Goal: Information Seeking & Learning: Learn about a topic

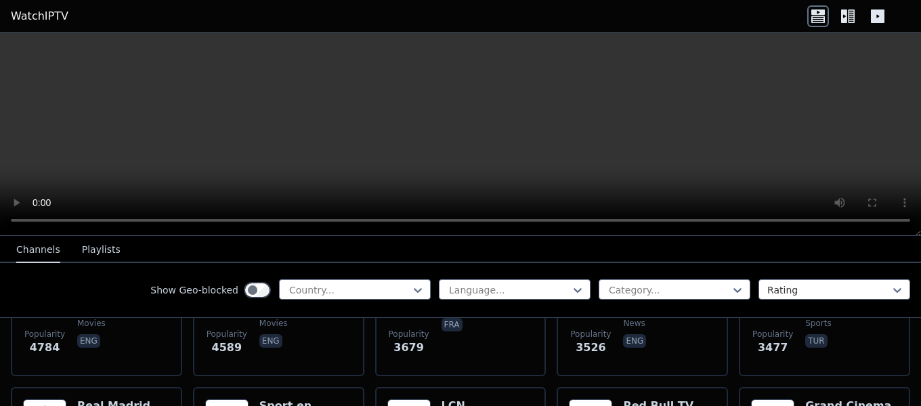
scroll to position [362, 0]
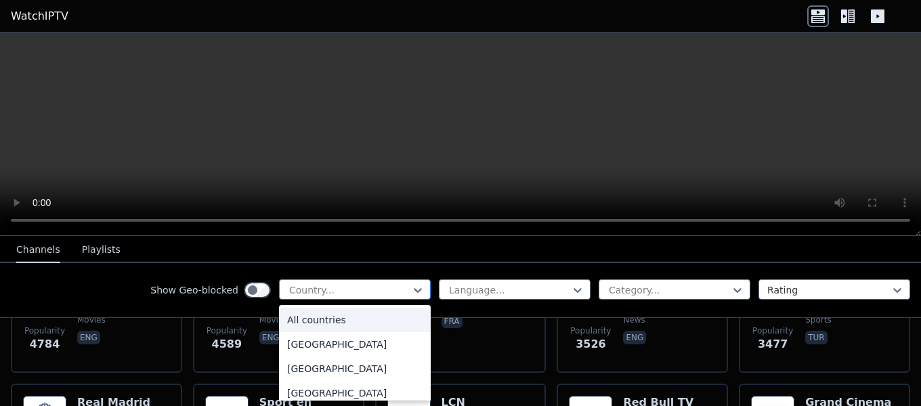
click at [359, 289] on div at bounding box center [349, 290] width 123 height 14
type input "***"
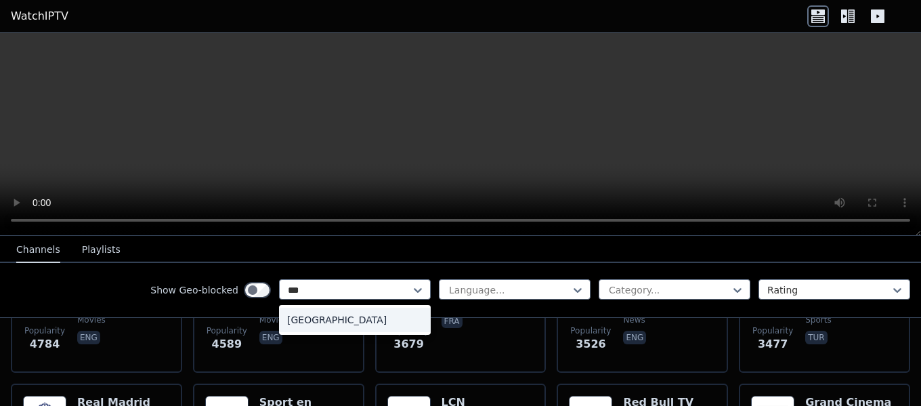
click at [346, 319] on div "[GEOGRAPHIC_DATA]" at bounding box center [355, 320] width 152 height 24
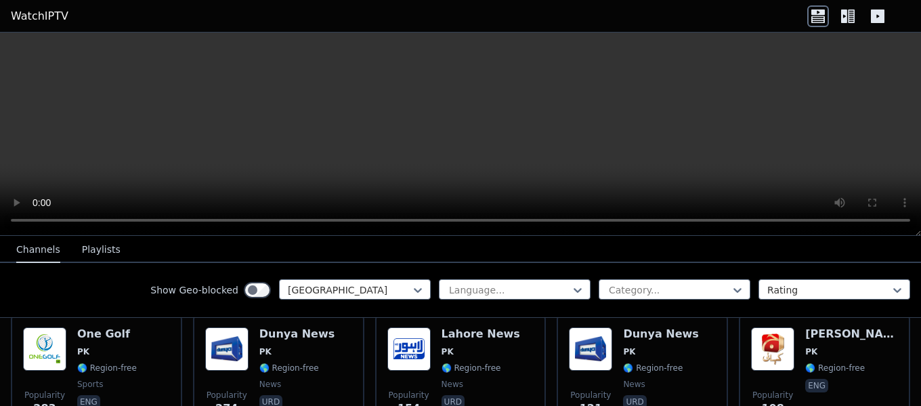
scroll to position [161, 0]
click at [849, 6] on icon at bounding box center [848, 16] width 22 height 22
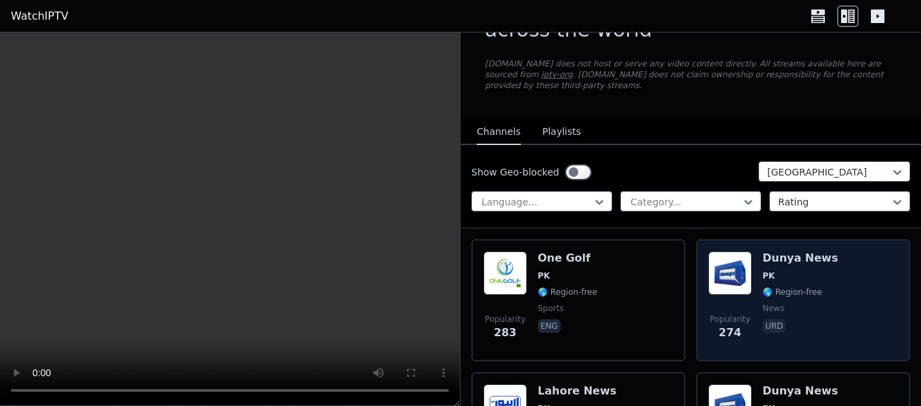
scroll to position [63, 0]
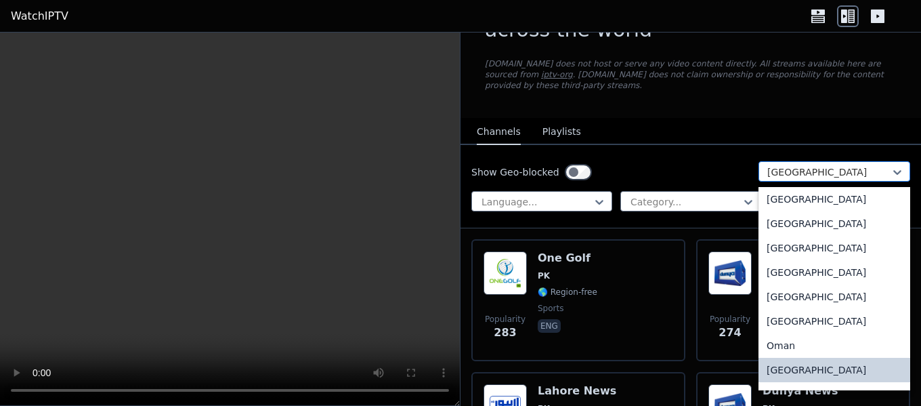
click at [779, 161] on div "[GEOGRAPHIC_DATA]" at bounding box center [835, 171] width 152 height 20
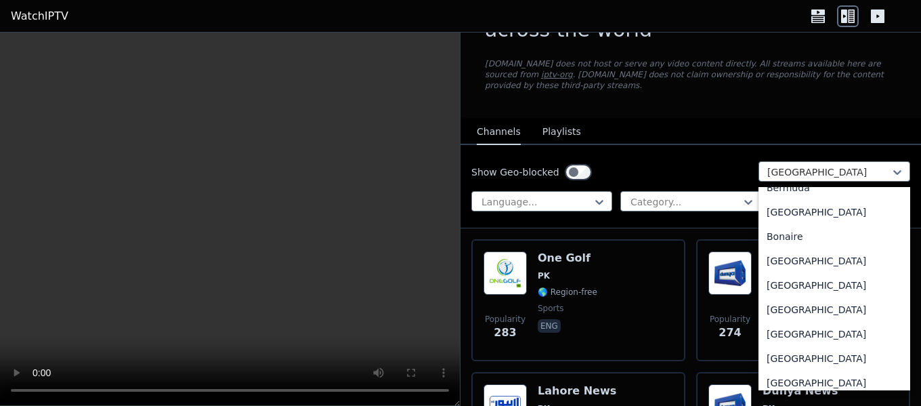
scroll to position [0, 0]
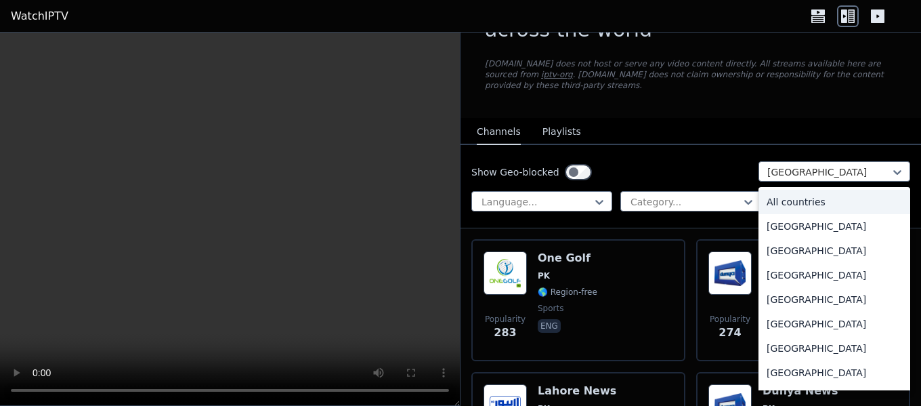
click at [791, 196] on div "All countries" at bounding box center [835, 202] width 152 height 24
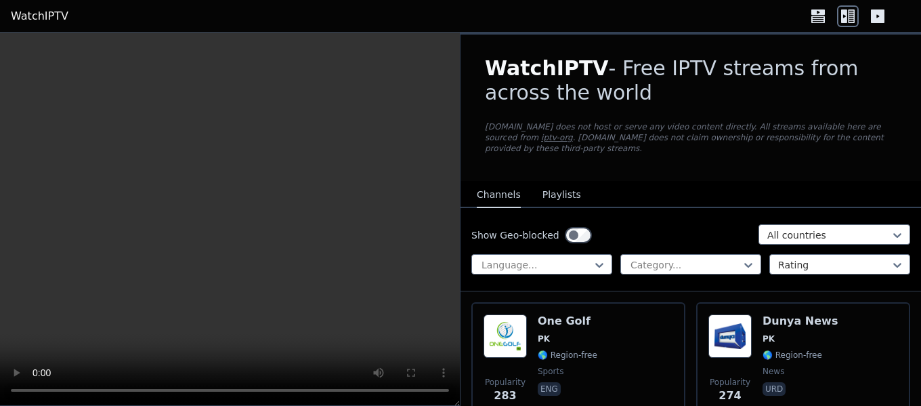
click at [648, 192] on nav "Channels Playlists" at bounding box center [691, 194] width 461 height 27
click at [671, 258] on div at bounding box center [685, 265] width 112 height 14
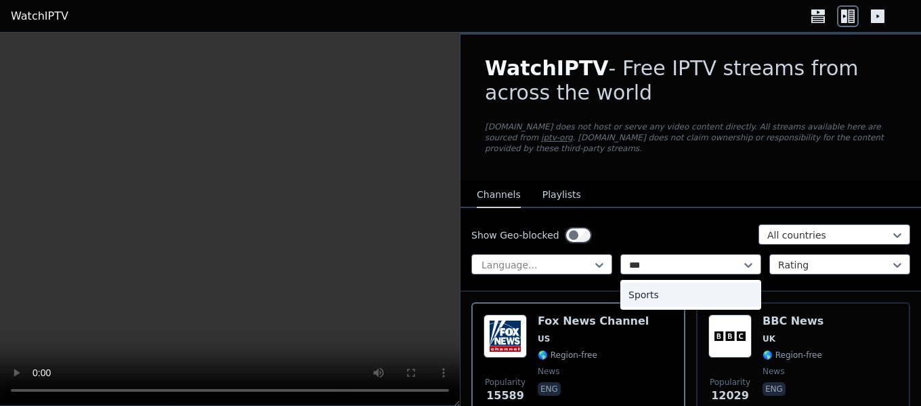
type input "****"
click at [661, 287] on div "Sports" at bounding box center [691, 294] width 141 height 24
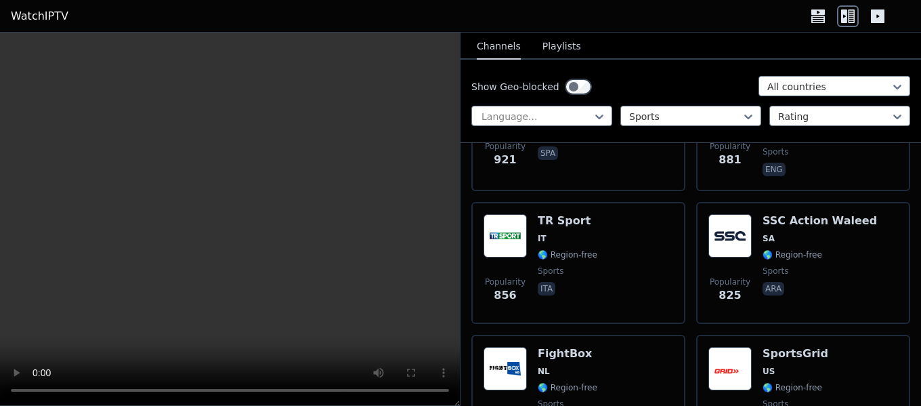
scroll to position [1831, 0]
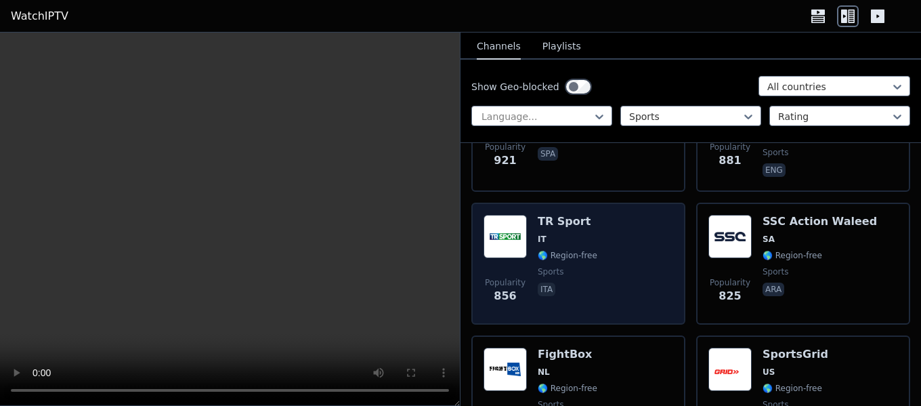
click at [607, 243] on div "Popularity 856 TR Sport IT 🌎 Region-free sports ita" at bounding box center [579, 264] width 190 height 98
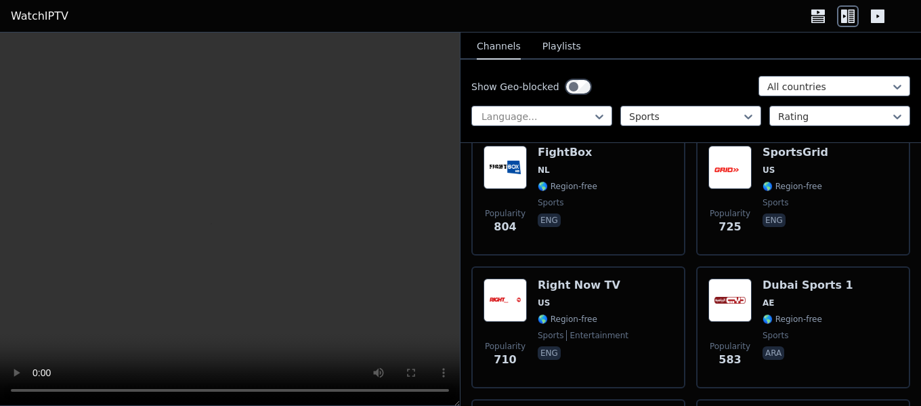
scroll to position [2032, 0]
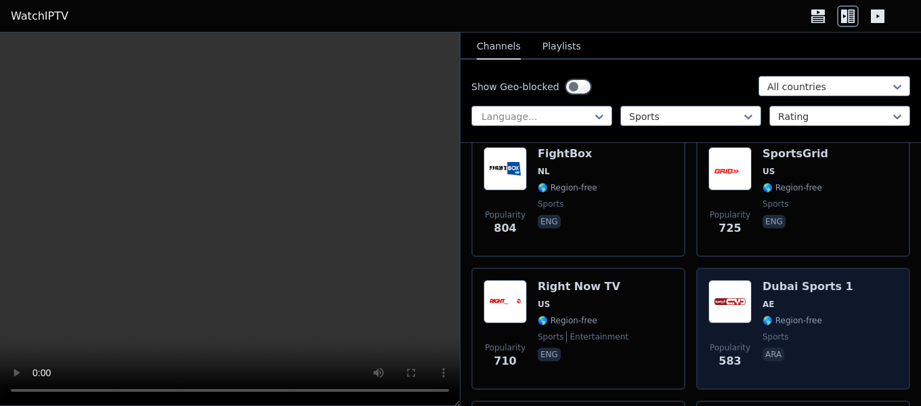
click at [812, 320] on div "Dubai Sports 1 AE 🌎 Region-free sports ara" at bounding box center [808, 329] width 91 height 98
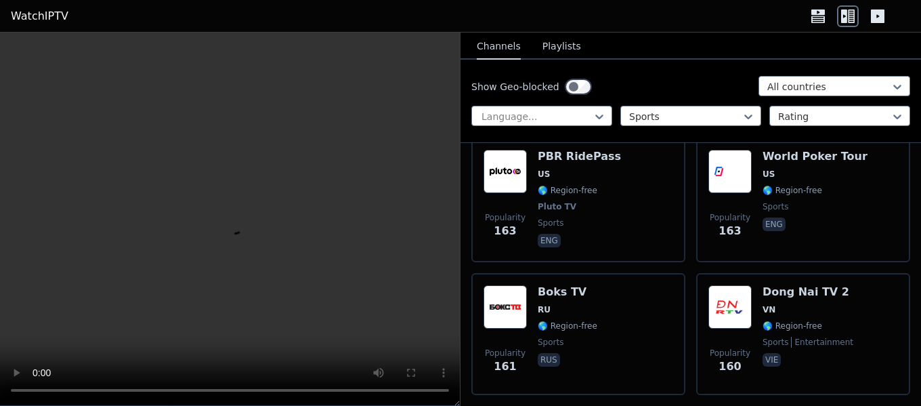
scroll to position [4962, 0]
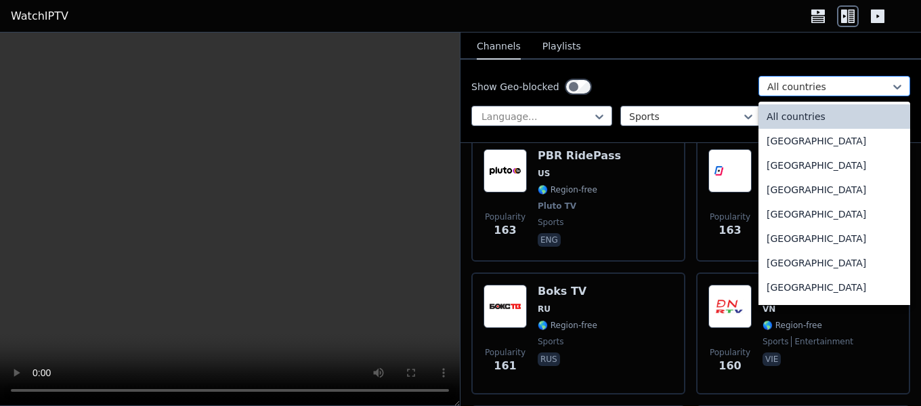
click at [814, 82] on div at bounding box center [829, 87] width 123 height 14
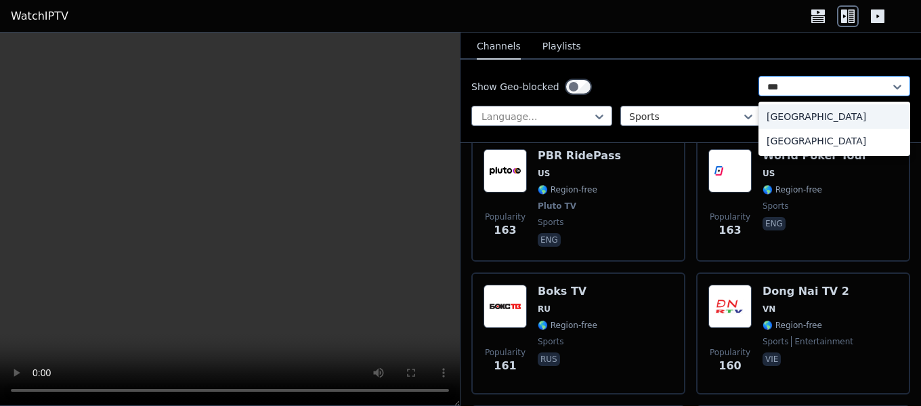
type input "****"
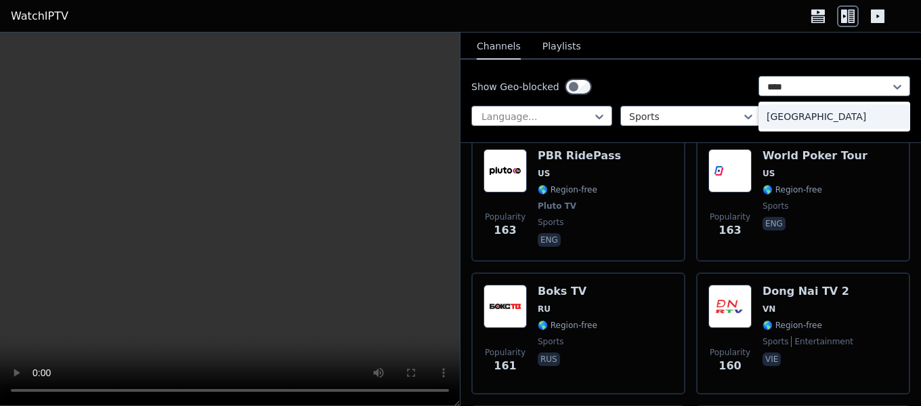
click at [799, 111] on div "[GEOGRAPHIC_DATA]" at bounding box center [835, 116] width 152 height 24
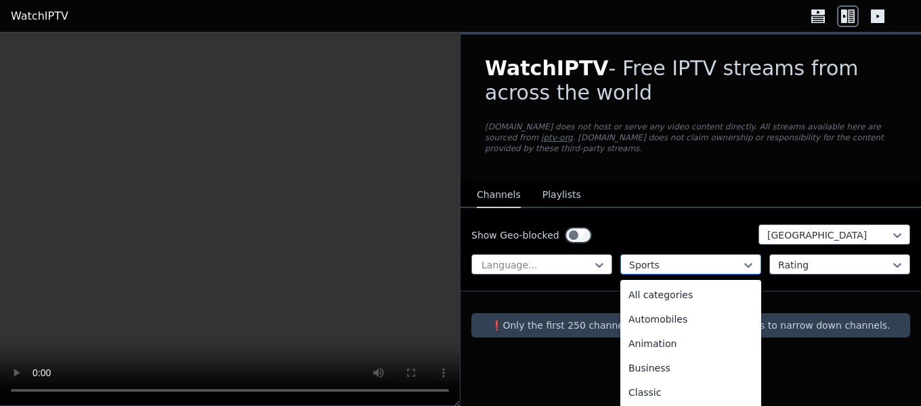
click at [671, 258] on div at bounding box center [685, 265] width 112 height 14
click at [673, 282] on div "All categories" at bounding box center [691, 294] width 141 height 24
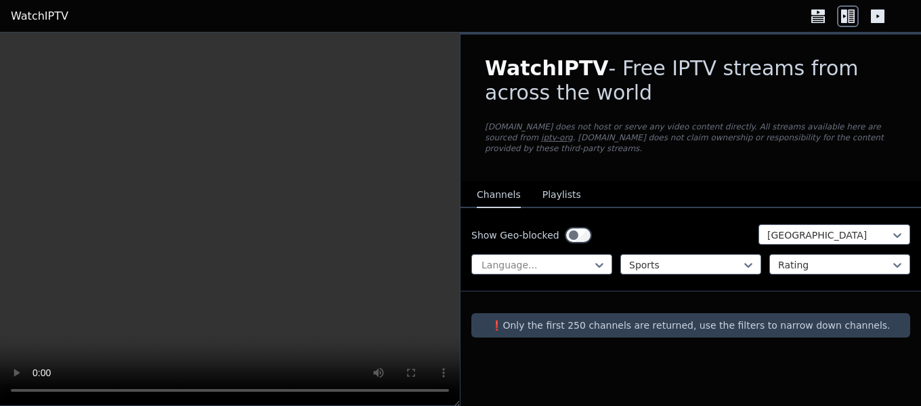
click at [707, 291] on div at bounding box center [691, 302] width 461 height 22
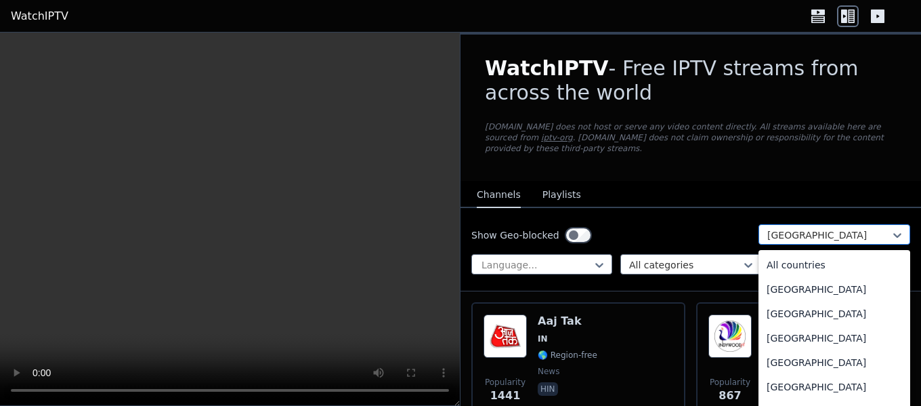
click at [821, 228] on div at bounding box center [829, 235] width 123 height 14
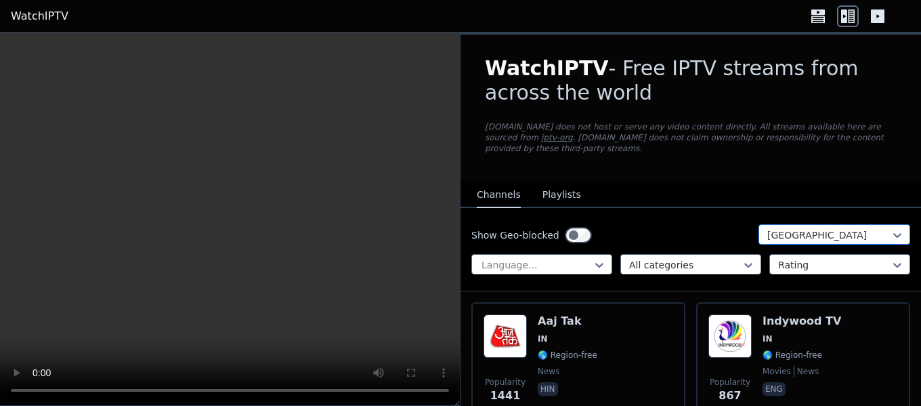
click at [821, 228] on div at bounding box center [829, 235] width 123 height 14
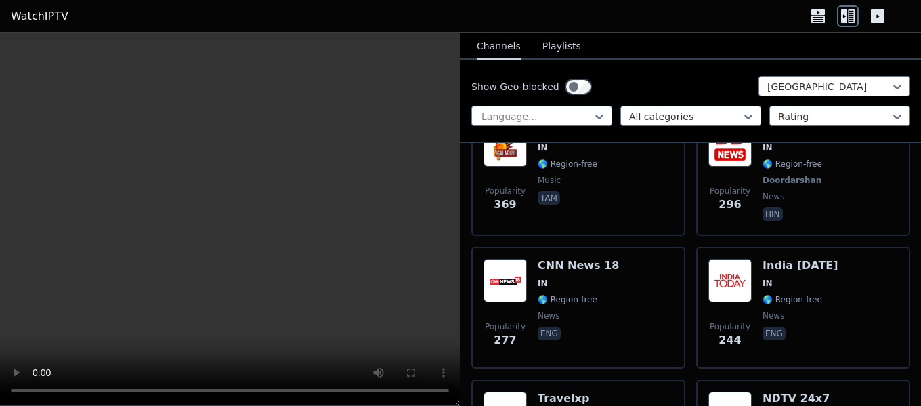
scroll to position [726, 0]
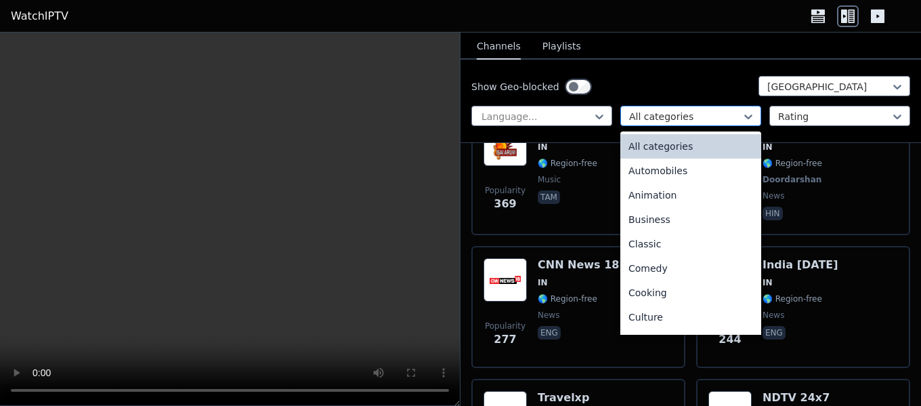
click at [664, 119] on div at bounding box center [685, 117] width 112 height 14
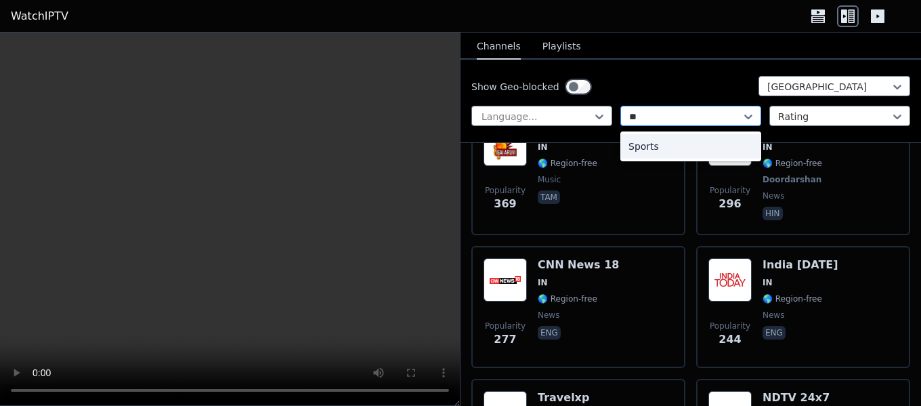
type input "***"
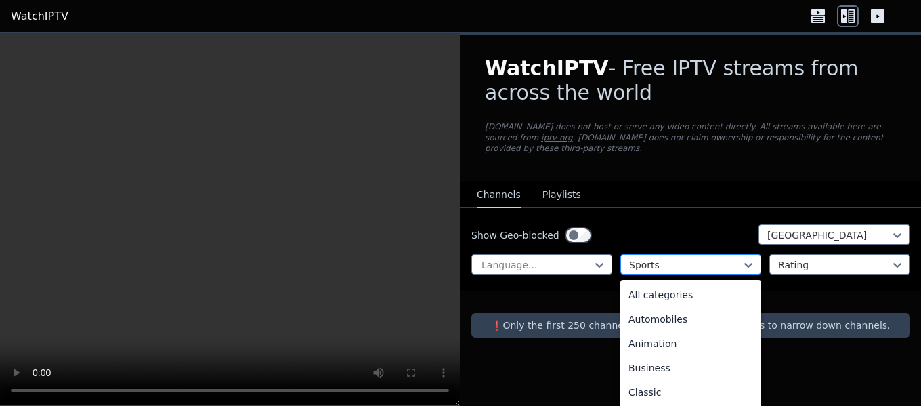
click at [679, 258] on div at bounding box center [685, 265] width 112 height 14
click at [670, 285] on div "All categories" at bounding box center [691, 294] width 141 height 24
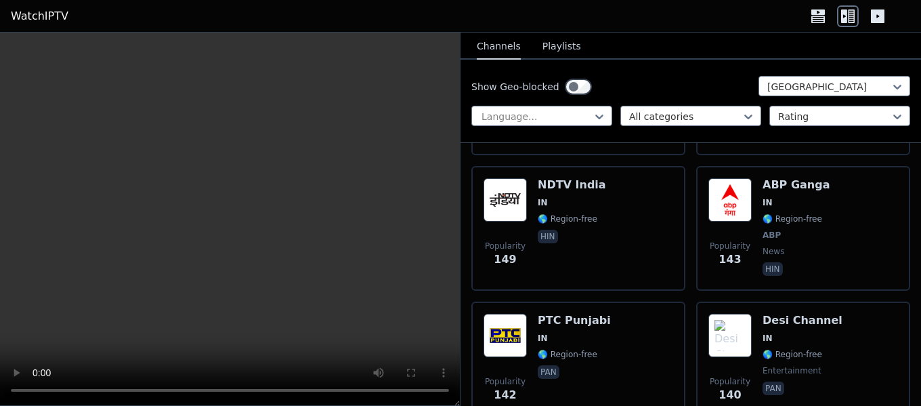
scroll to position [1433, 0]
